Goal: Task Accomplishment & Management: Manage account settings

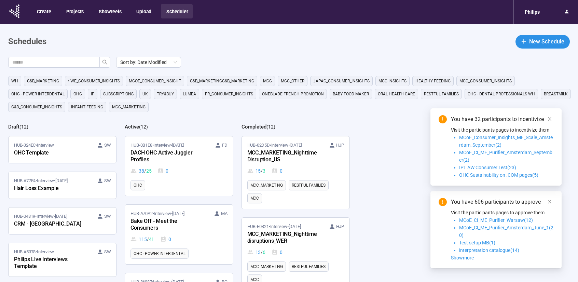
click at [198, 220] on div "Bake Off - Meet the Consumers" at bounding box center [167, 225] width 75 height 16
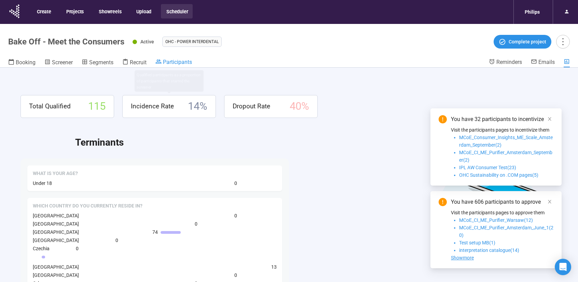
click at [180, 60] on span "Participants" at bounding box center [177, 62] width 29 height 6
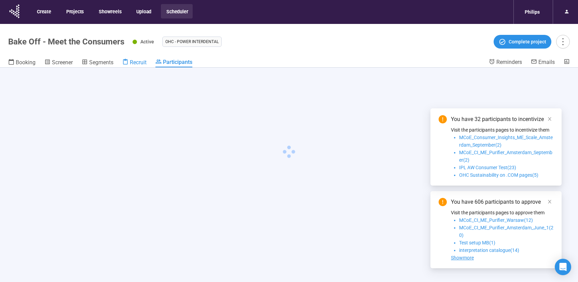
click at [130, 63] on div "Recruit" at bounding box center [134, 62] width 24 height 7
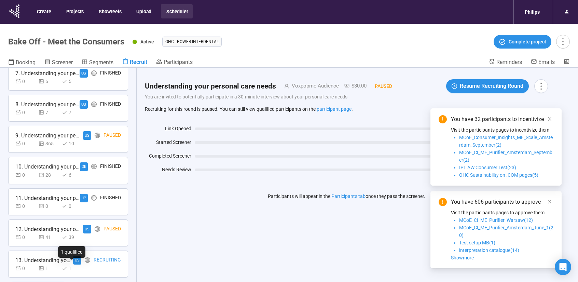
click at [81, 266] on div "1" at bounding box center [72, 268] width 20 height 8
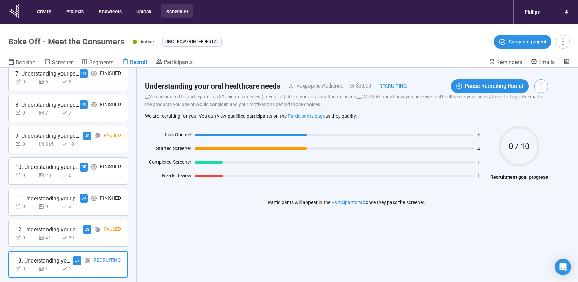
click at [546, 82] on icon "more" at bounding box center [540, 85] width 9 height 9
click at [406, 120] on div "Understanding your oral healthcare needs Voxpopme Audience $30.00 Recruiting Pa…" at bounding box center [346, 135] width 403 height 118
click at [210, 162] on div at bounding box center [209, 162] width 28 height 3
click at [210, 163] on div at bounding box center [209, 162] width 28 height 3
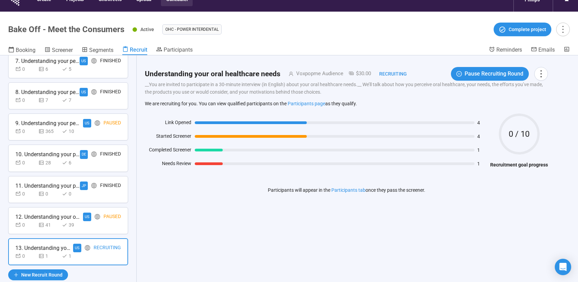
scroll to position [24, 0]
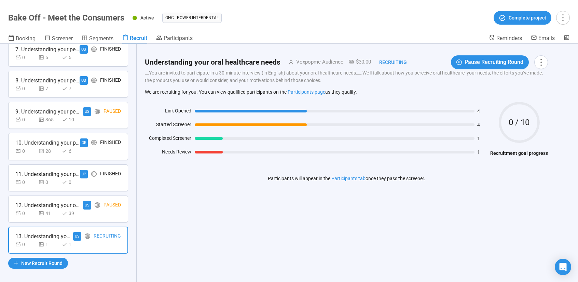
click at [51, 215] on div "12. Understanding your oral healthcare needs US Paused 0 41 39" at bounding box center [68, 208] width 120 height 27
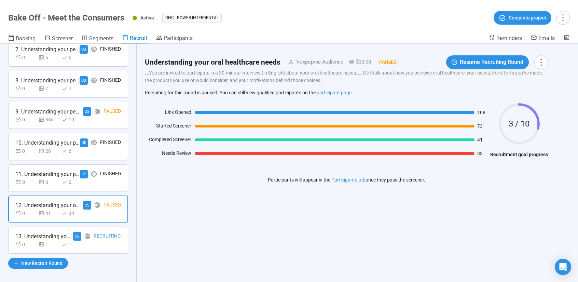
click at [54, 233] on div "13. Understanding your oral healthcare needs" at bounding box center [44, 236] width 58 height 9
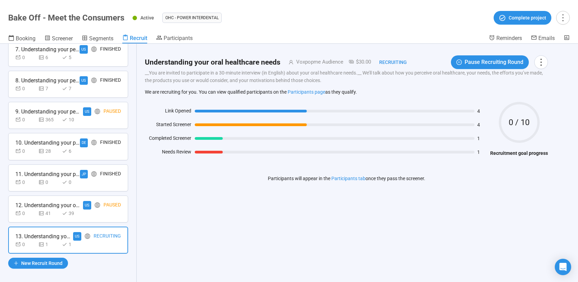
click at [48, 209] on div "41" at bounding box center [49, 213] width 20 height 8
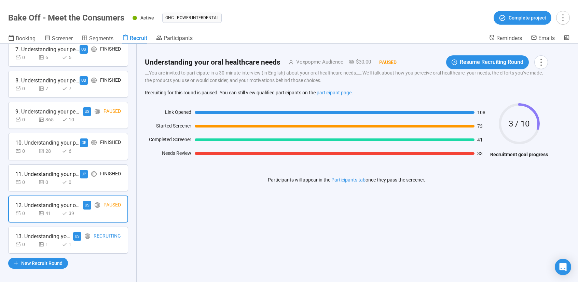
click at [94, 232] on div "Recruiting" at bounding box center [107, 236] width 27 height 9
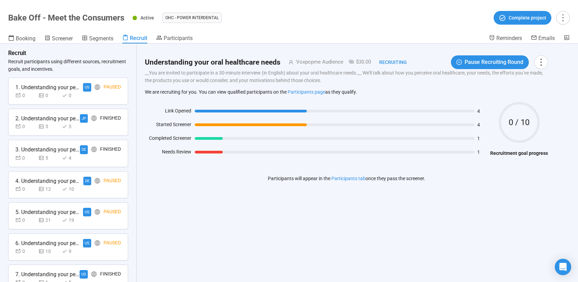
scroll to position [0, 0]
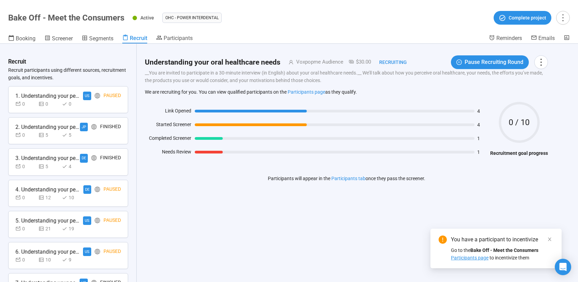
click at [479, 256] on span "Participants page" at bounding box center [470, 257] width 38 height 5
